Goal: Communication & Community: Share content

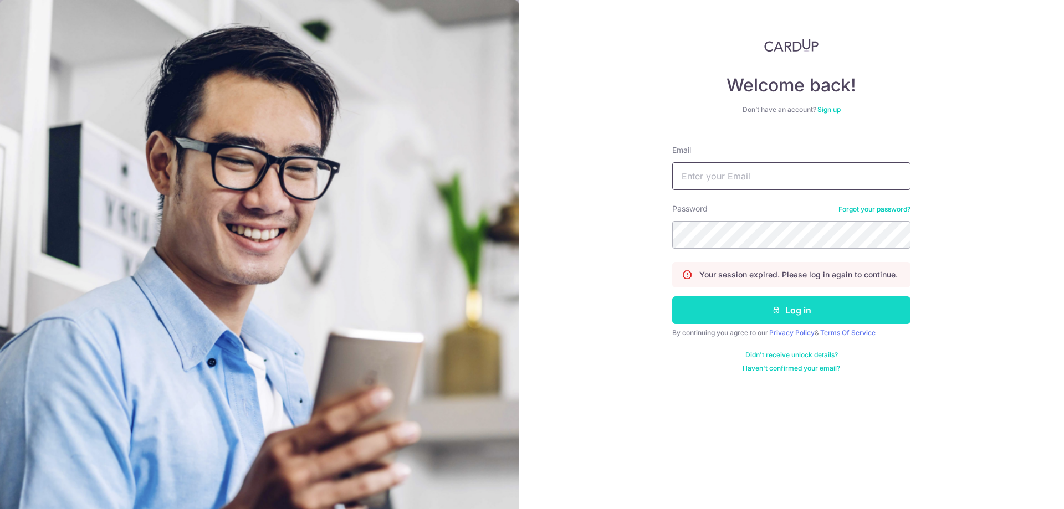
type input "[EMAIL_ADDRESS][DOMAIN_NAME]"
click at [739, 312] on button "Log in" at bounding box center [791, 311] width 238 height 28
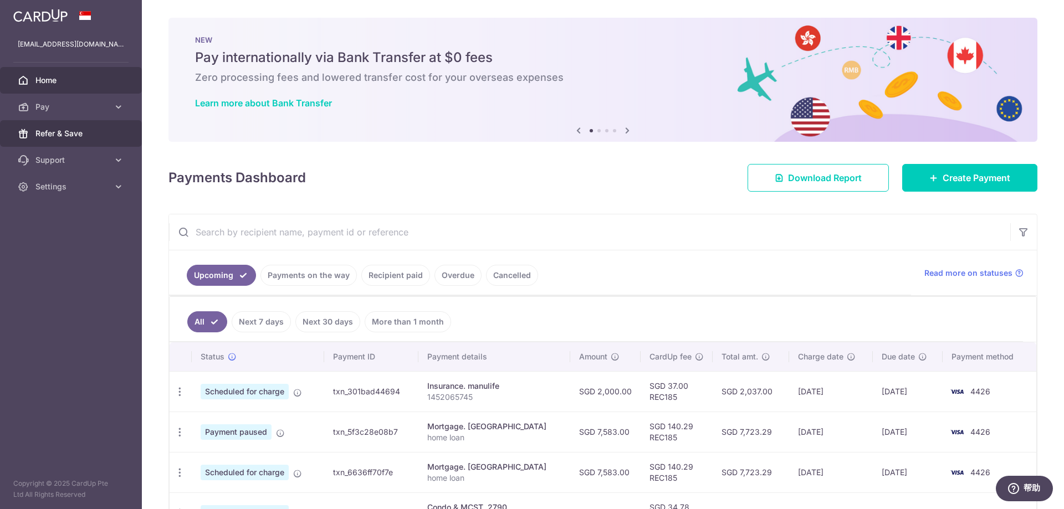
click at [68, 133] on span "Refer & Save" at bounding box center [71, 133] width 73 height 11
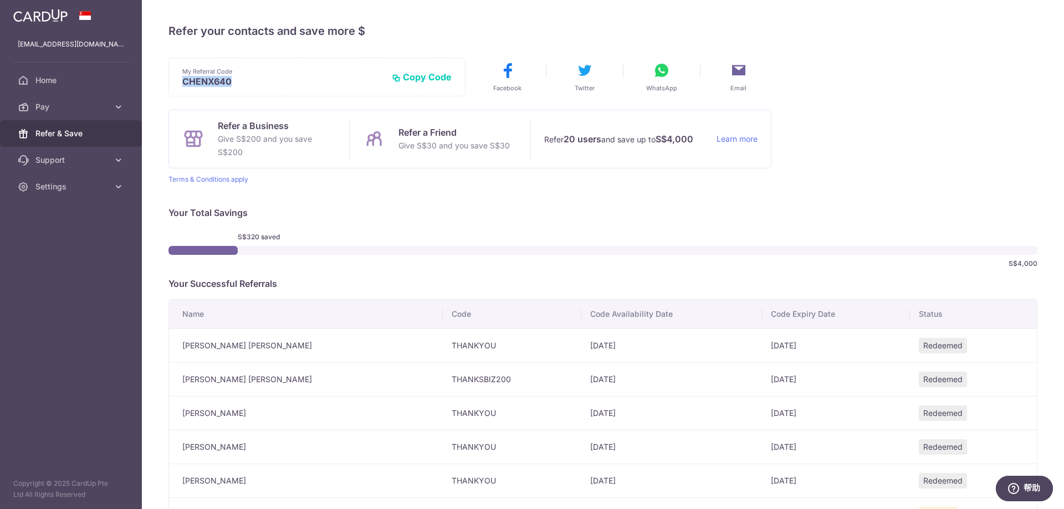
drag, startPoint x: 240, startPoint y: 84, endPoint x: 184, endPoint y: 85, distance: 56.0
click at [184, 85] on p "CHENX640" at bounding box center [282, 81] width 201 height 11
copy p "CHENX640"
